Goal: Check status: Check status

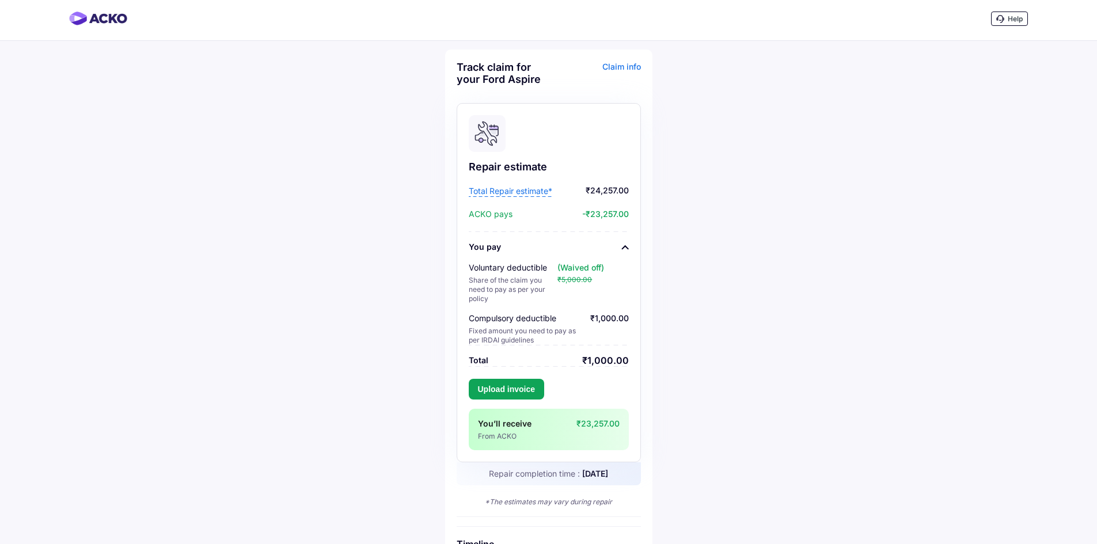
scroll to position [3, 0]
click at [577, 274] on div "(Waived off) ₹5,000.00" at bounding box center [593, 281] width 71 height 41
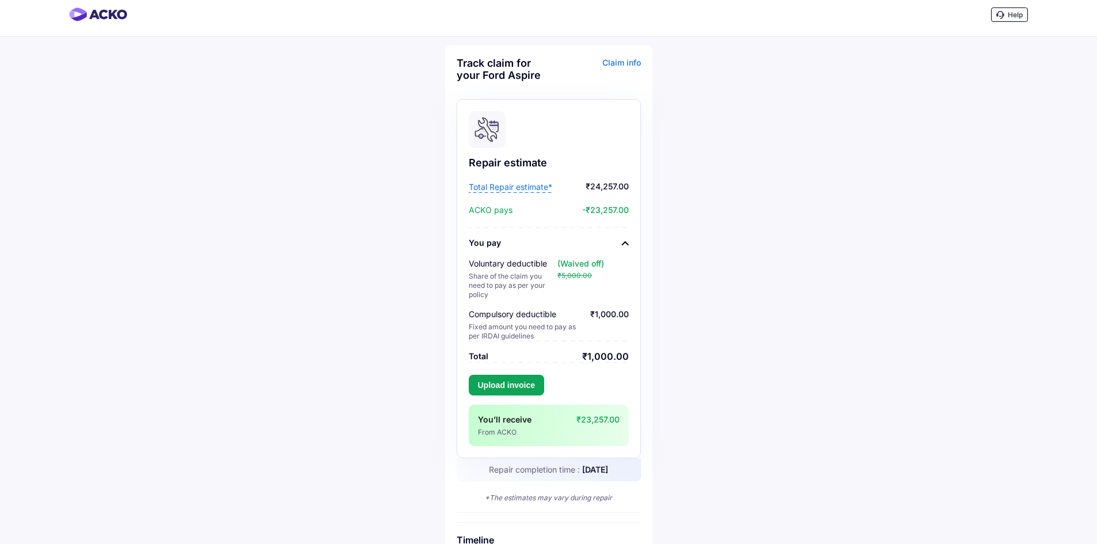
scroll to position [9, 0]
drag, startPoint x: 570, startPoint y: 464, endPoint x: 628, endPoint y: 459, distance: 58.4
click at [628, 459] on div "Repair completion time : [DATE]" at bounding box center [549, 468] width 184 height 23
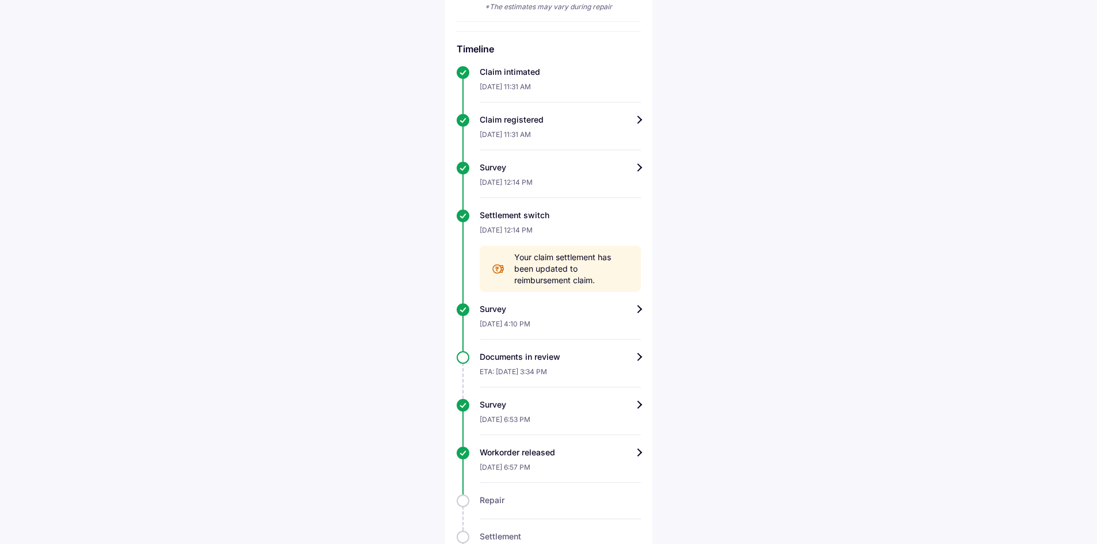
scroll to position [498, 0]
click at [568, 179] on div "[DATE] 12:14 PM" at bounding box center [560, 186] width 161 height 25
click at [636, 168] on div "Survey" at bounding box center [560, 168] width 161 height 12
